Goal: Transaction & Acquisition: Purchase product/service

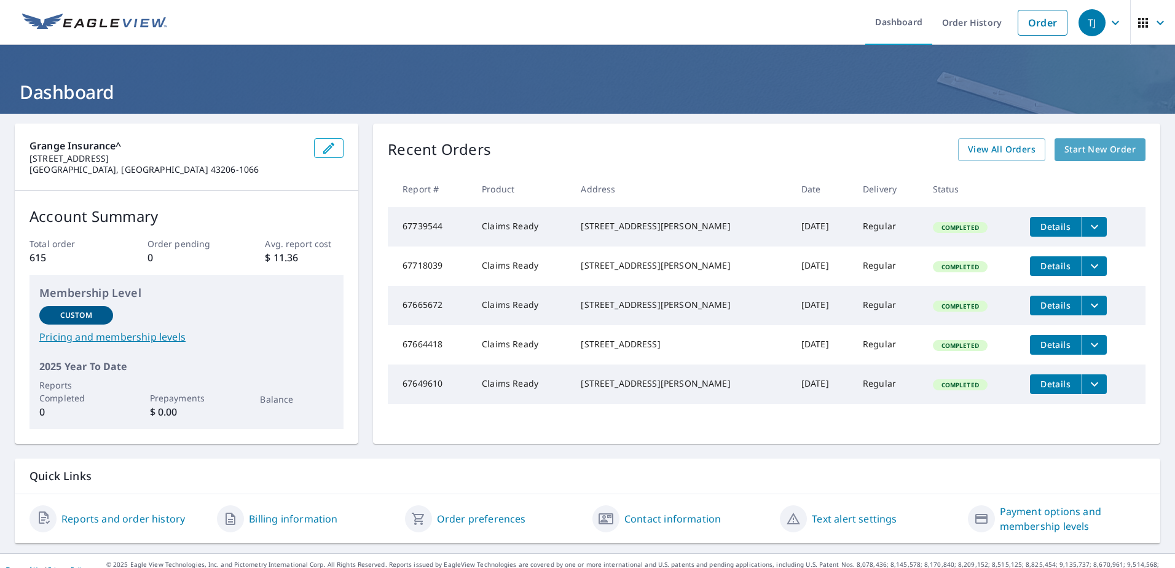
click at [1076, 143] on span "Start New Order" at bounding box center [1099, 149] width 71 height 15
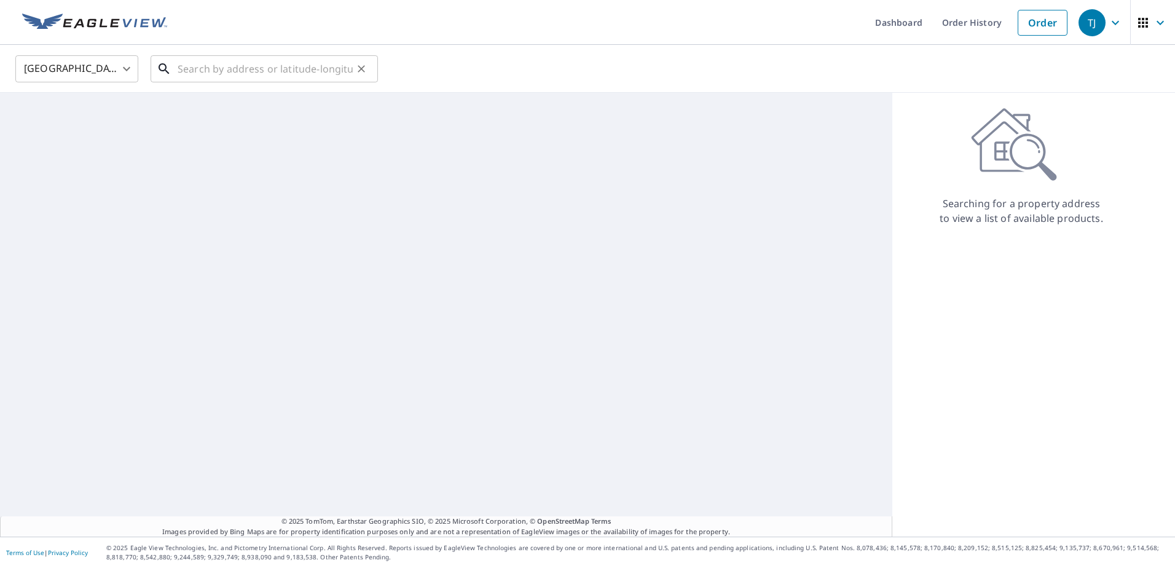
click at [181, 58] on input "text" at bounding box center [265, 69] width 175 height 34
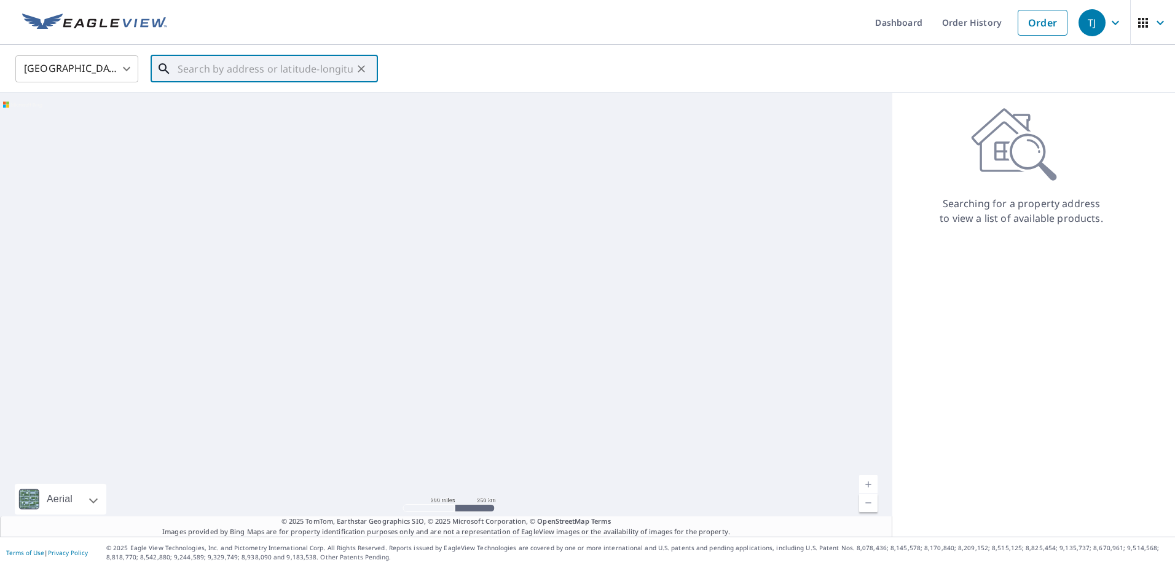
paste input "[STREET_ADDRESS]"
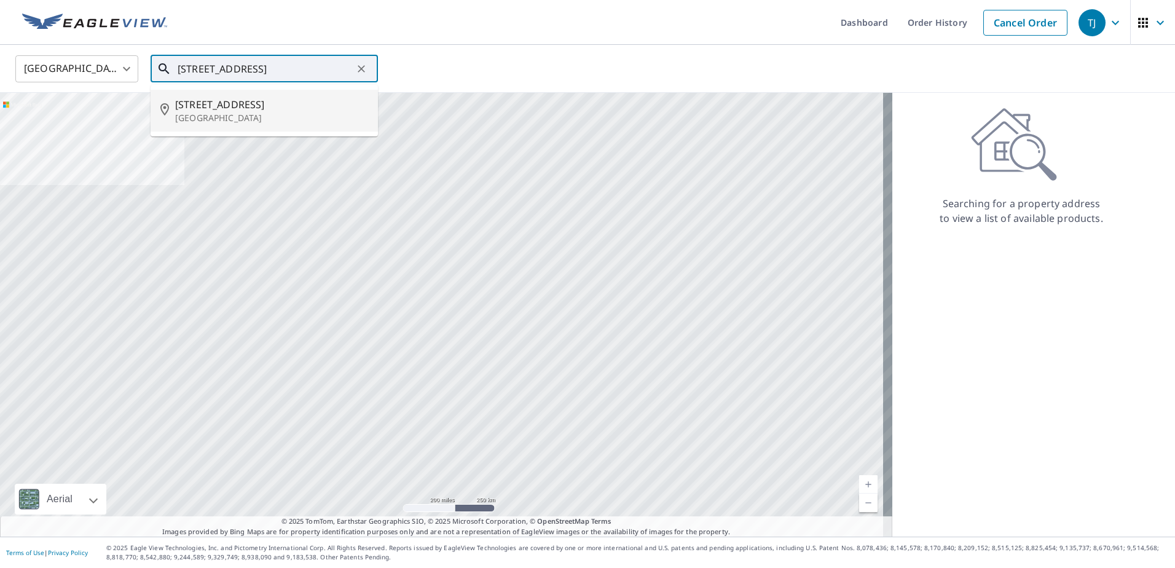
click at [289, 118] on p "[GEOGRAPHIC_DATA]" at bounding box center [271, 118] width 193 height 12
type input "[STREET_ADDRESS]"
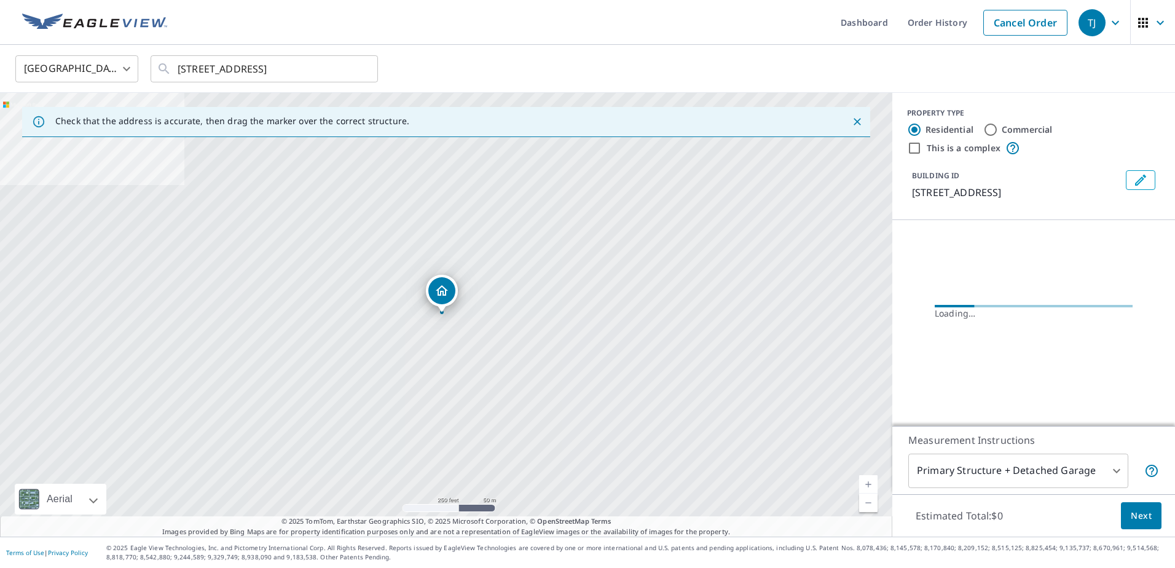
scroll to position [0, 0]
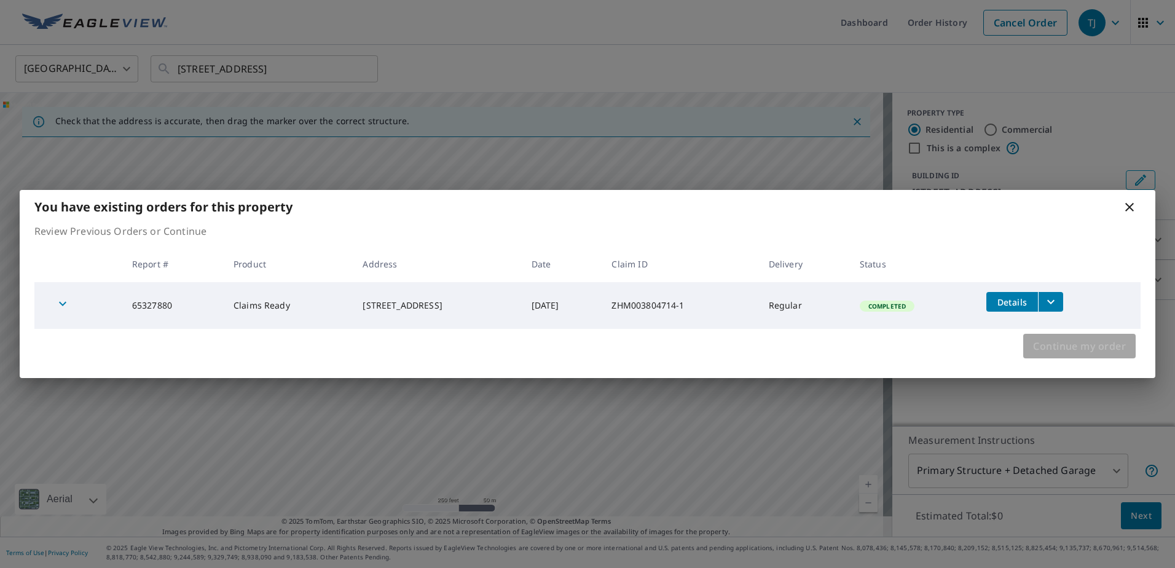
click at [1082, 343] on span "Continue my order" at bounding box center [1079, 345] width 93 height 17
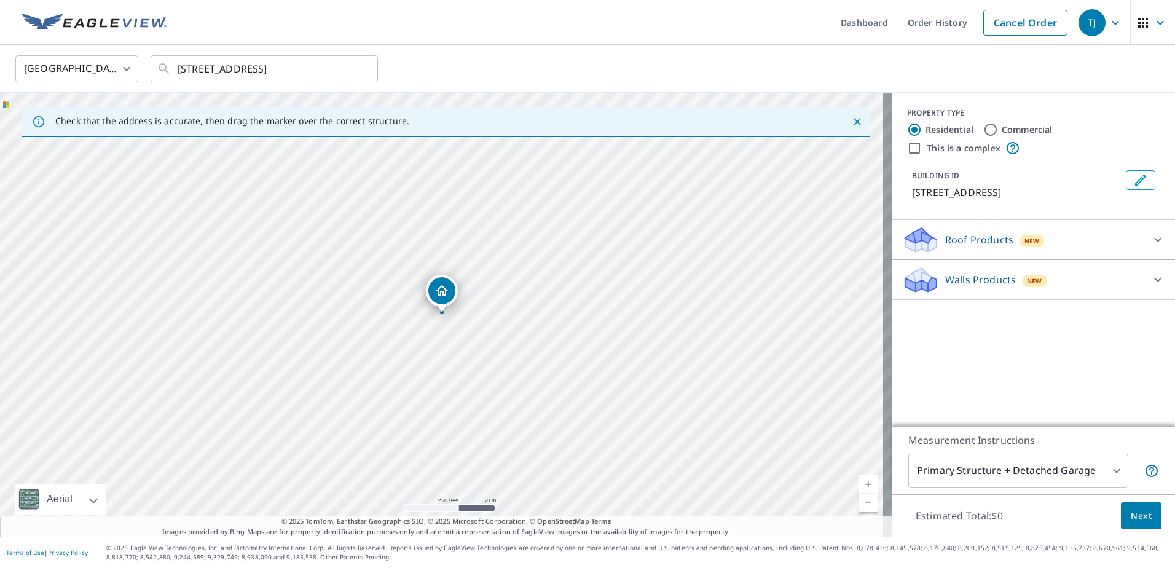
click at [1102, 283] on div "Walls Products New" at bounding box center [1022, 279] width 241 height 29
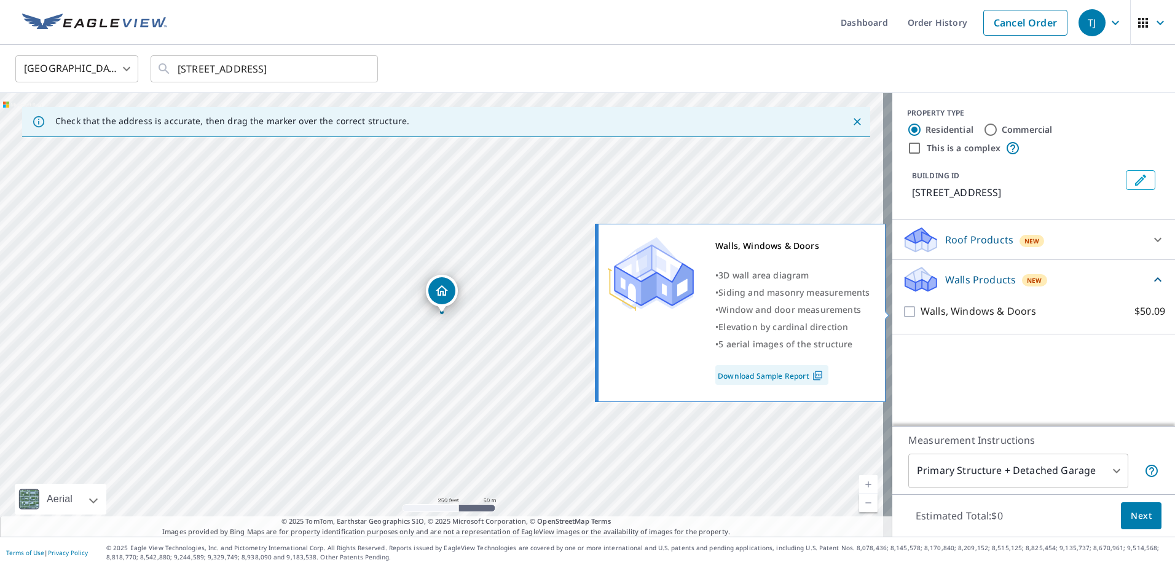
click at [1072, 311] on label "Walls, Windows & Doors $50.09" at bounding box center [1042, 311] width 245 height 15
click at [920, 311] on input "Walls, Windows & Doors $50.09" at bounding box center [911, 311] width 18 height 15
checkbox input "true"
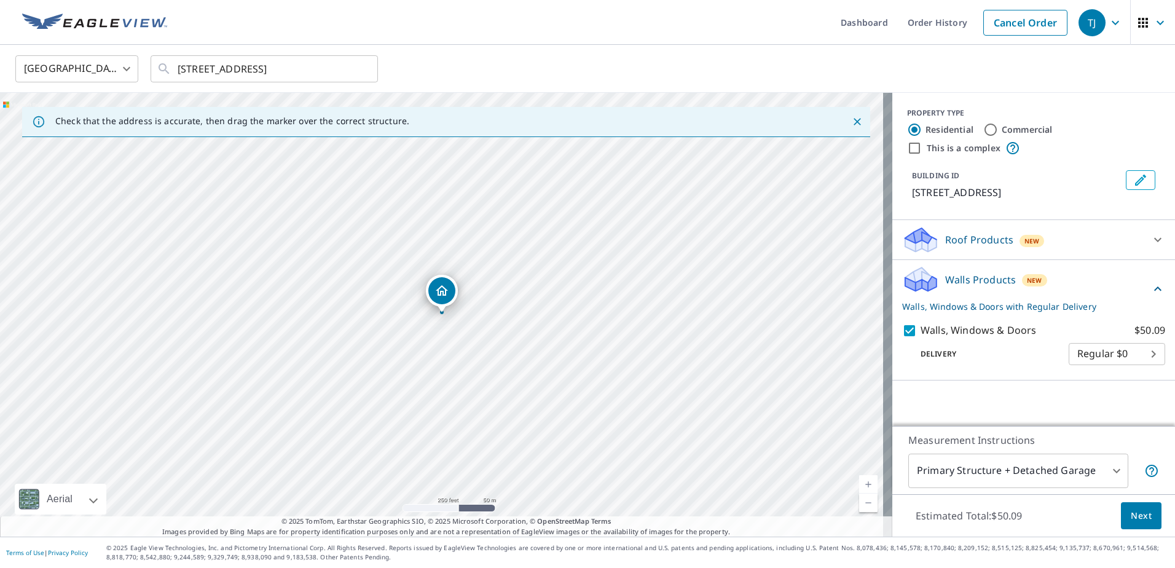
click at [1038, 480] on body "TJ TJ Dashboard Order History Cancel Order TJ United States US ​ [STREET_ADDRES…" at bounding box center [587, 284] width 1175 height 568
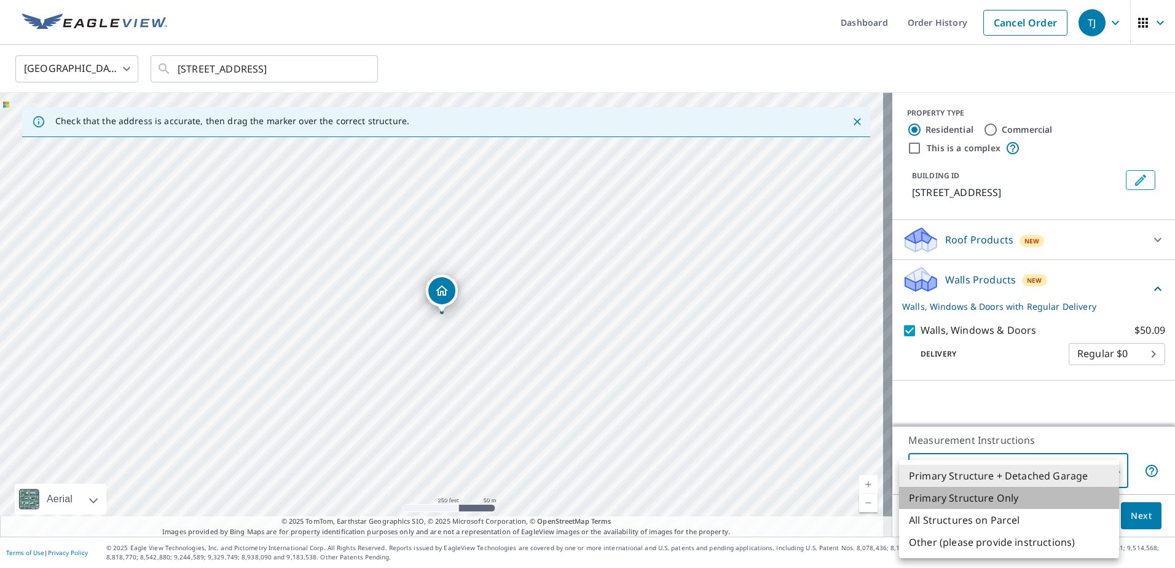
click at [1038, 498] on li "Primary Structure Only" at bounding box center [1009, 498] width 220 height 22
type input "2"
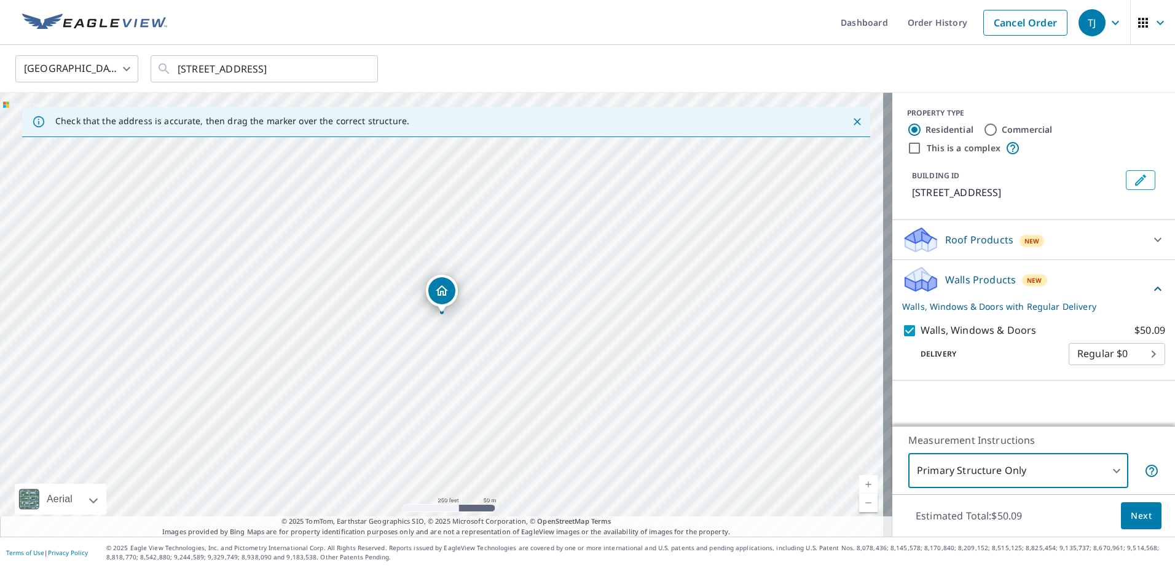
click at [1131, 515] on span "Next" at bounding box center [1141, 515] width 21 height 15
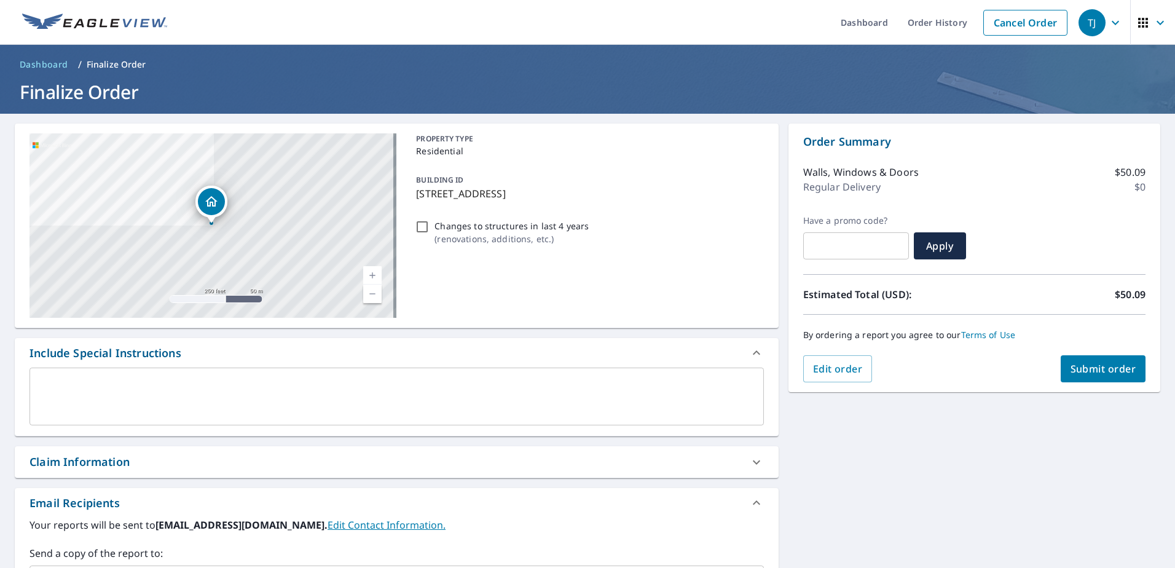
click at [154, 455] on div "Claim Information" at bounding box center [385, 461] width 712 height 17
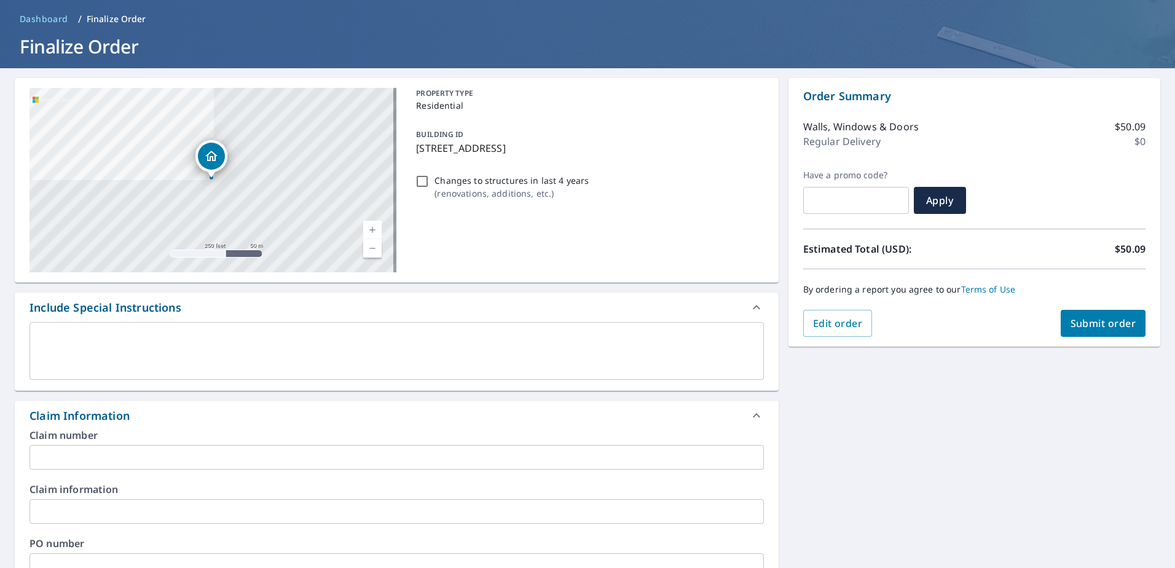
scroll to position [123, 0]
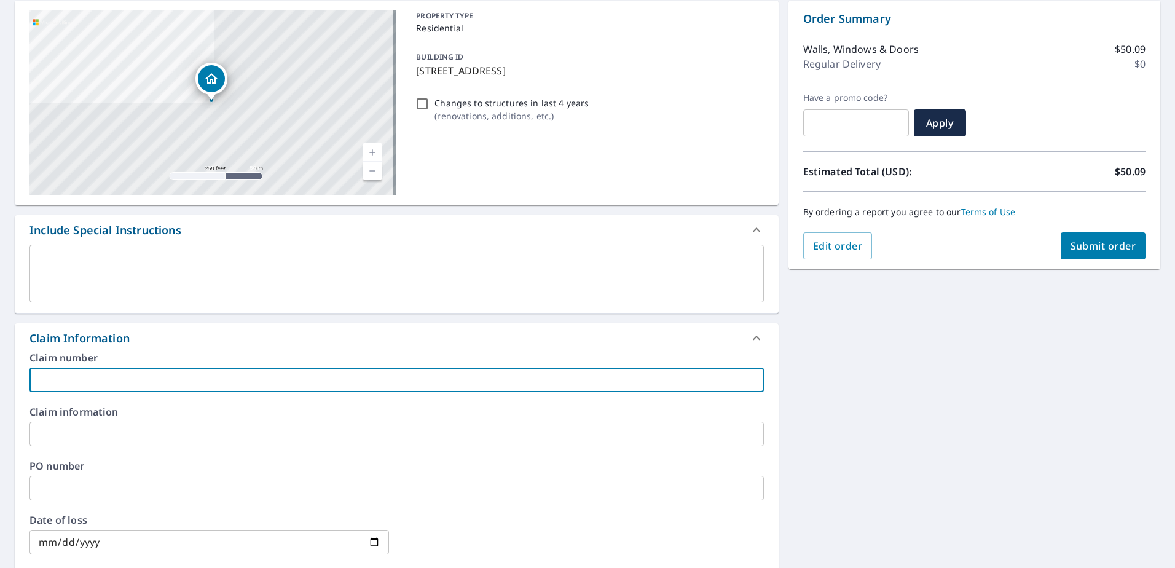
click at [162, 377] on input "text" at bounding box center [396, 379] width 734 height 25
paste input "ZHM003804714"
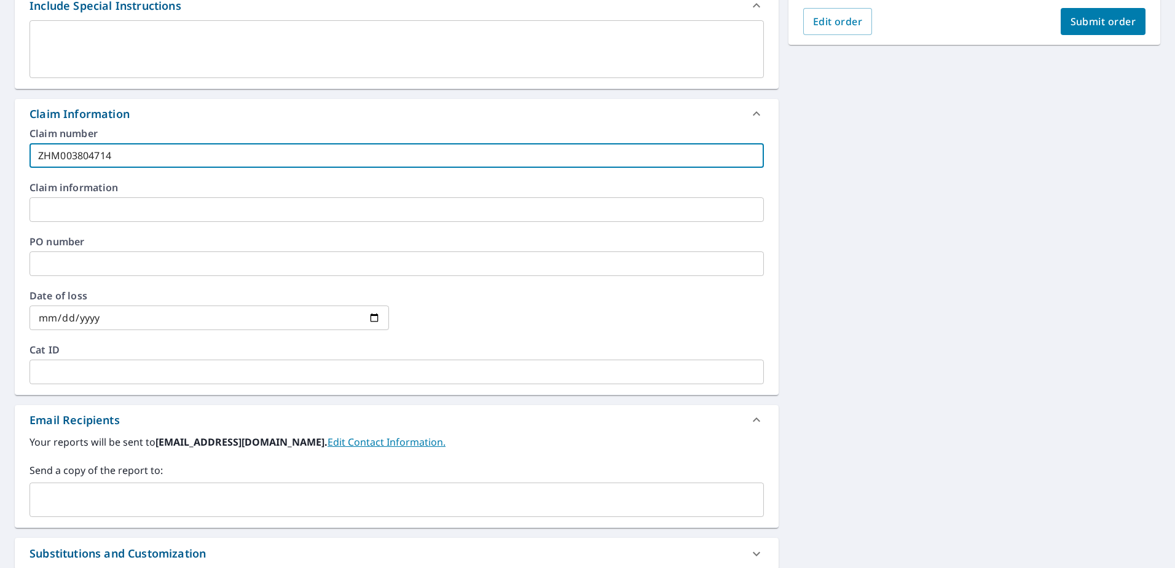
scroll to position [369, 0]
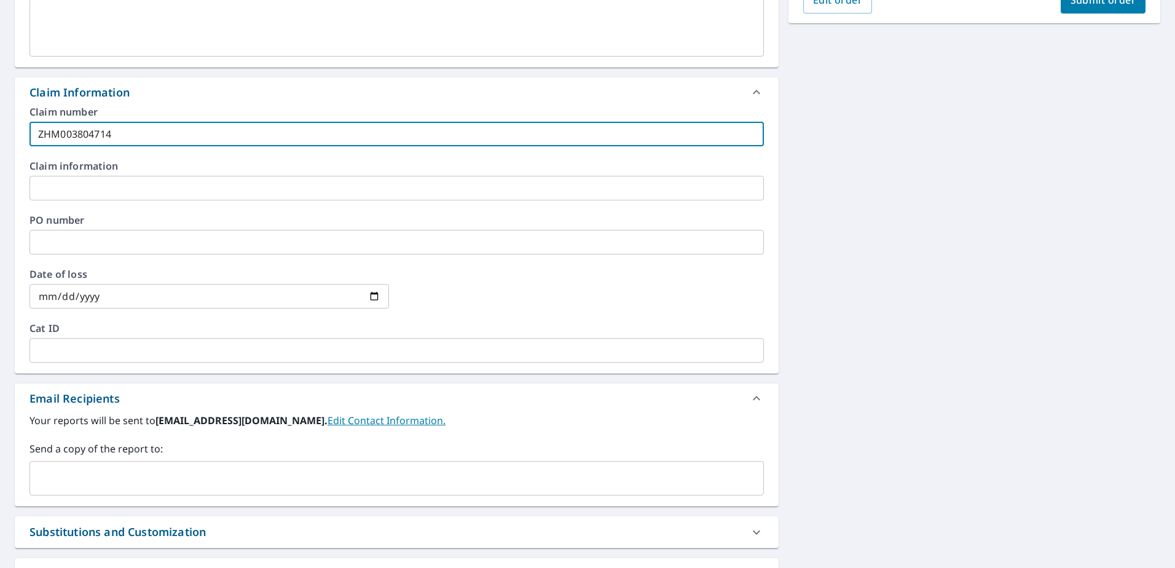
type input "ZHM003804714"
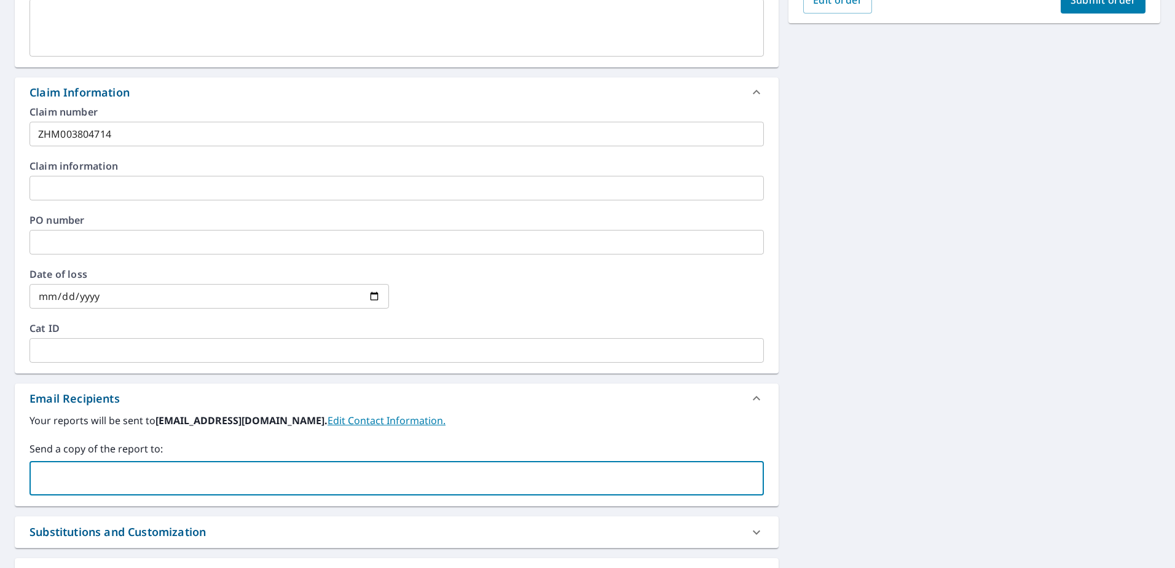
click at [230, 477] on input "text" at bounding box center [387, 477] width 705 height 23
type input "[EMAIL_ADDRESS][DOMAIN_NAME]"
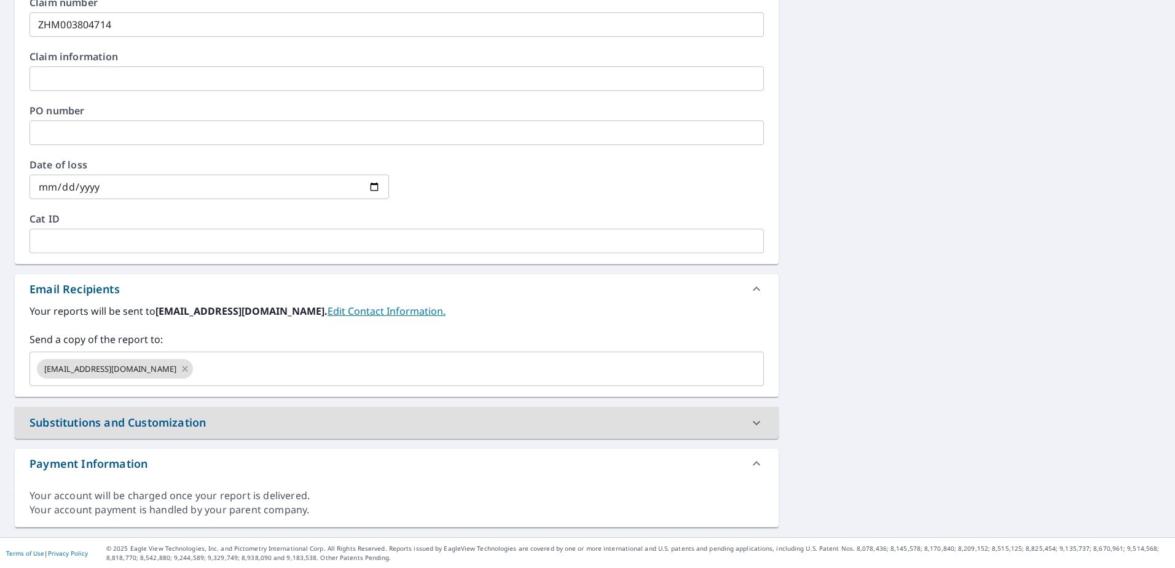
scroll to position [479, 0]
drag, startPoint x: 686, startPoint y: 418, endPoint x: 745, endPoint y: 402, distance: 61.7
click at [687, 418] on div "Substitutions and Customization" at bounding box center [385, 422] width 712 height 17
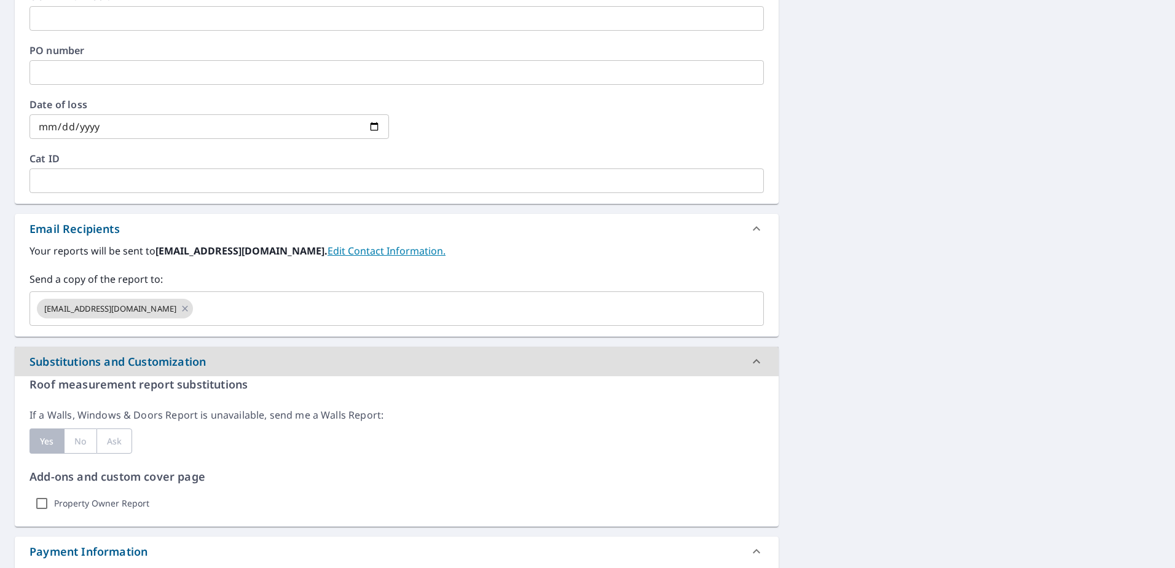
scroll to position [320, 0]
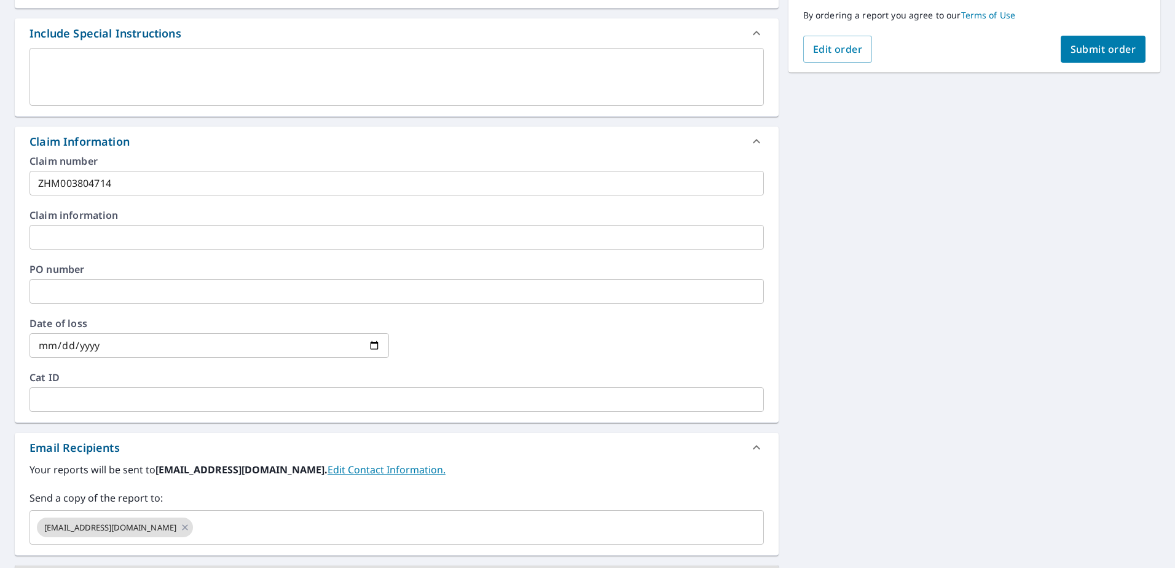
click at [1097, 55] on span "Submit order" at bounding box center [1103, 49] width 66 height 14
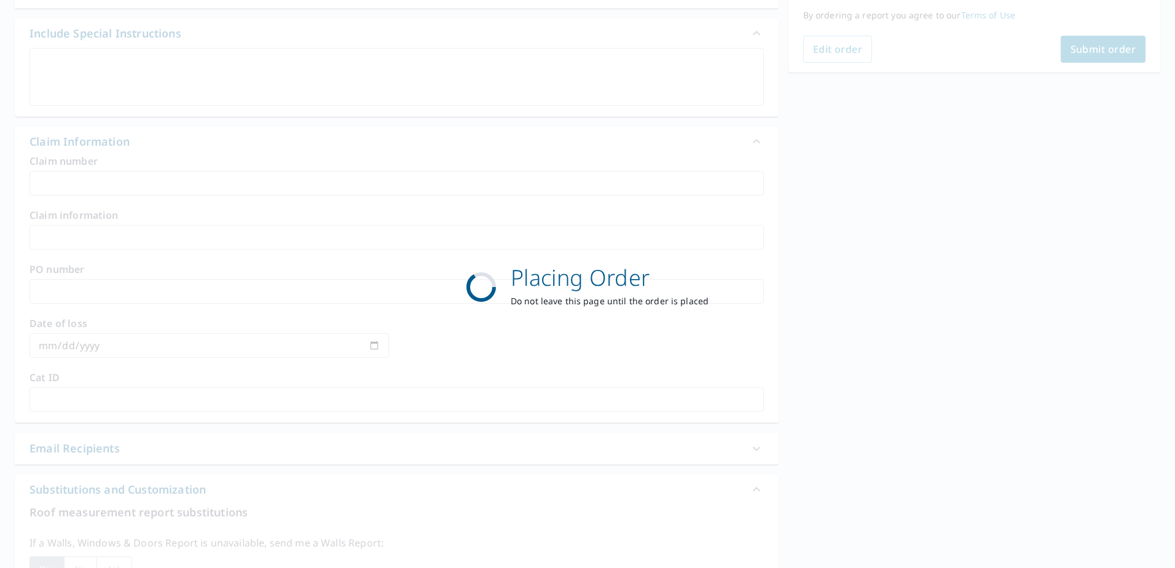
scroll to position [155, 0]
